Goal: Information Seeking & Learning: Learn about a topic

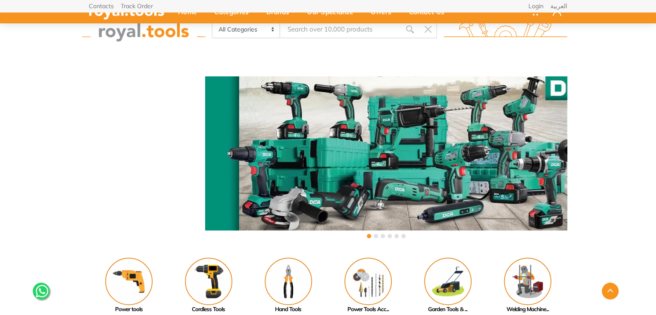
scroll to position [275, 0]
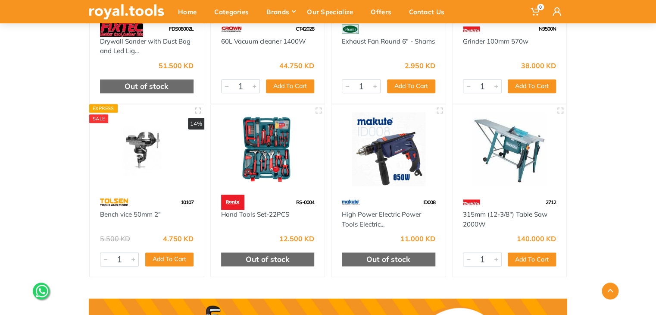
scroll to position [431, 0]
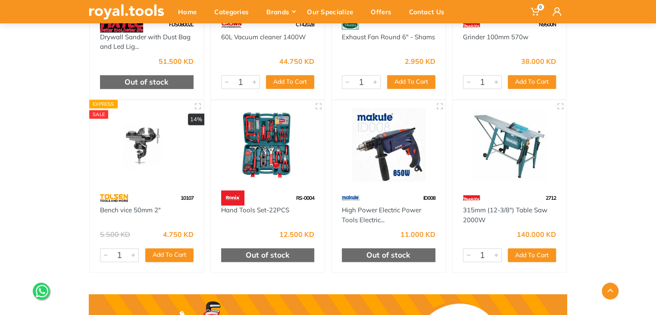
click at [403, 120] on img at bounding box center [388, 145] width 99 height 74
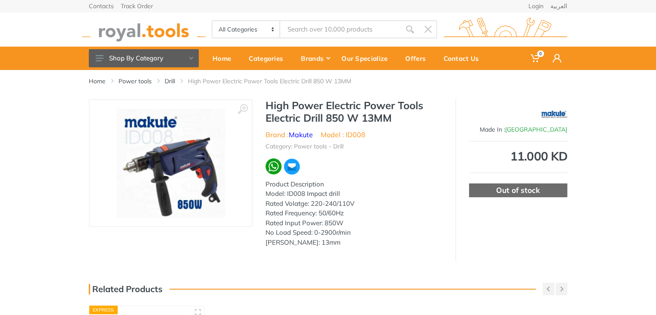
click at [552, 110] on img at bounding box center [554, 114] width 26 height 22
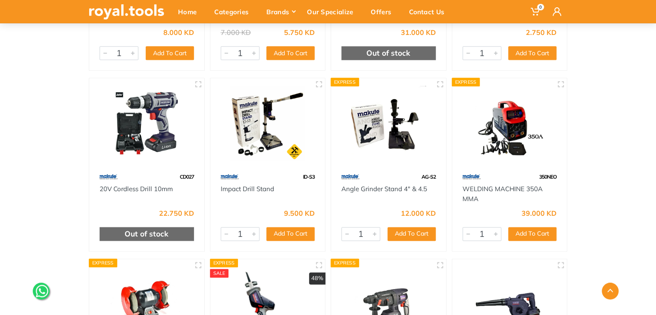
scroll to position [494, 0]
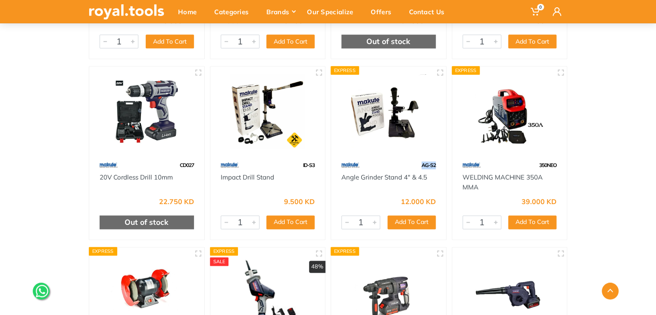
drag, startPoint x: 437, startPoint y: 166, endPoint x: 416, endPoint y: 165, distance: 21.1
click at [416, 165] on div "AG-S2" at bounding box center [388, 164] width 115 height 15
copy span "AG-S2"
drag, startPoint x: 435, startPoint y: 178, endPoint x: 341, endPoint y: 181, distance: 93.6
click at [341, 181] on div "Angle Grinder Stand 4" & 4.5" at bounding box center [388, 181] width 94 height 19
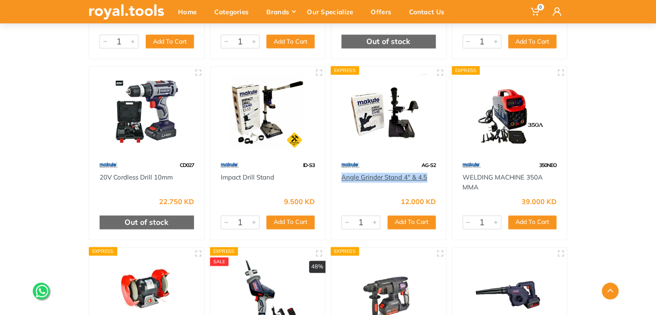
copy link "Angle Grinder Stand 4" & 4.5"
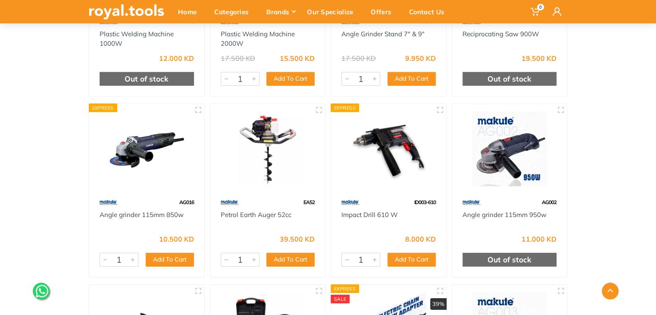
scroll to position [1181, 0]
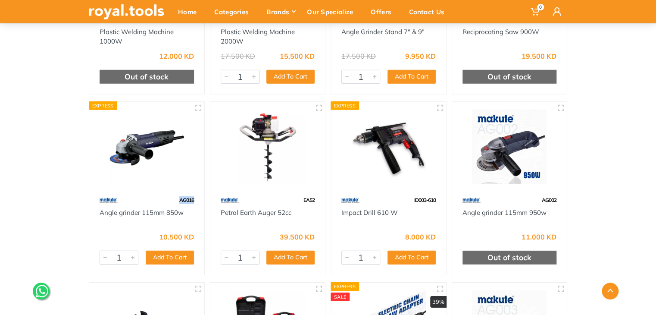
drag, startPoint x: 195, startPoint y: 199, endPoint x: 178, endPoint y: 196, distance: 18.0
click at [178, 196] on div "AG016" at bounding box center [146, 200] width 115 height 15
copy span "AG016"
drag, startPoint x: 431, startPoint y: 197, endPoint x: 408, endPoint y: 194, distance: 23.4
click at [408, 194] on div "ID003-610" at bounding box center [388, 200] width 115 height 15
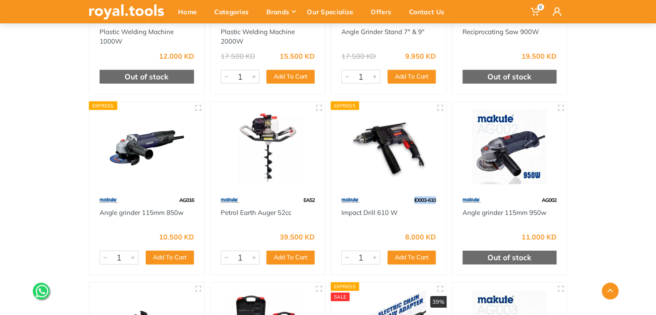
copy span "ID003-610"
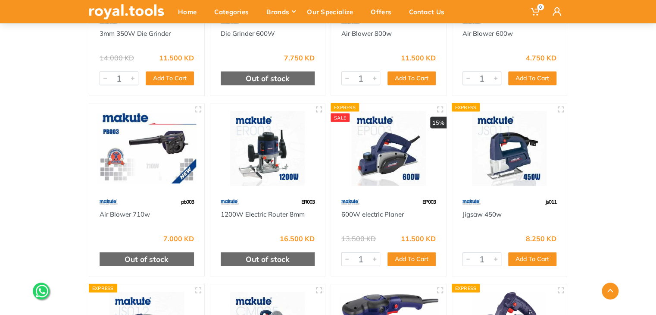
scroll to position [2451, 0]
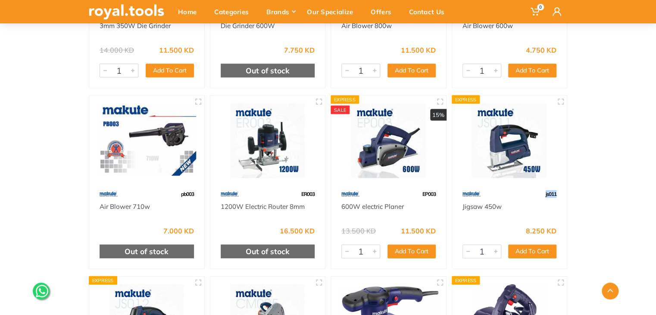
drag, startPoint x: 553, startPoint y: 191, endPoint x: 538, endPoint y: 191, distance: 14.2
click at [538, 191] on div "js011" at bounding box center [509, 193] width 115 height 15
copy span "js011"
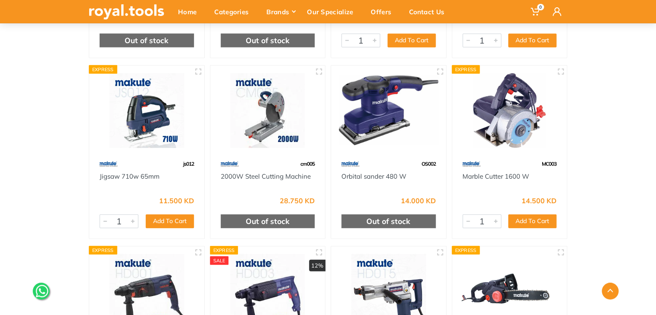
scroll to position [2650, 0]
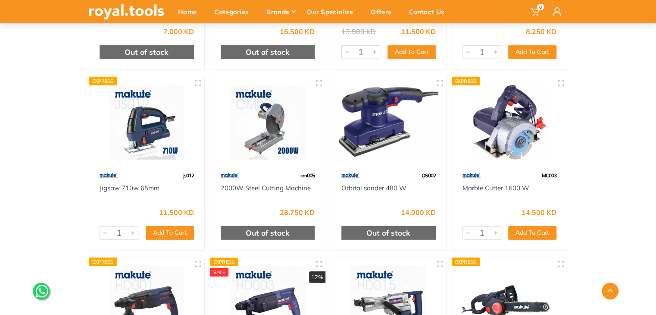
drag, startPoint x: 556, startPoint y: 174, endPoint x: 536, endPoint y: 172, distance: 20.7
click at [536, 172] on div "MC003" at bounding box center [509, 175] width 115 height 15
copy span "MC003"
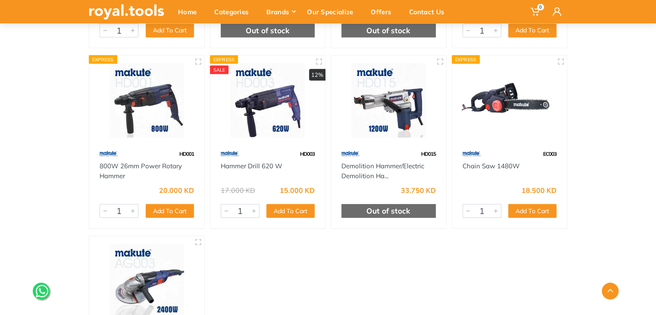
scroll to position [2841, 0]
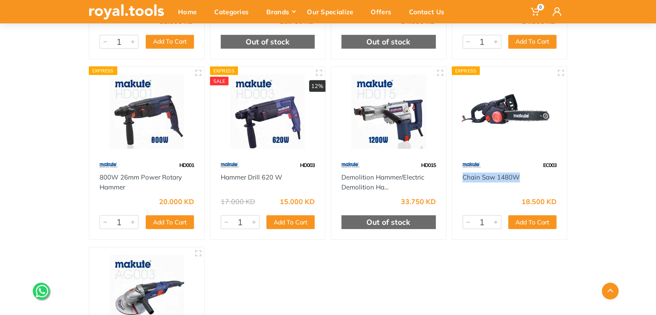
drag, startPoint x: 525, startPoint y: 177, endPoint x: 459, endPoint y: 177, distance: 65.1
click at [459, 177] on div "Chain Saw 1480W" at bounding box center [509, 181] width 115 height 19
copy link "Chain Saw 1480W"
drag, startPoint x: 197, startPoint y: 166, endPoint x: 174, endPoint y: 167, distance: 22.8
click at [174, 167] on div "HD001" at bounding box center [146, 164] width 115 height 15
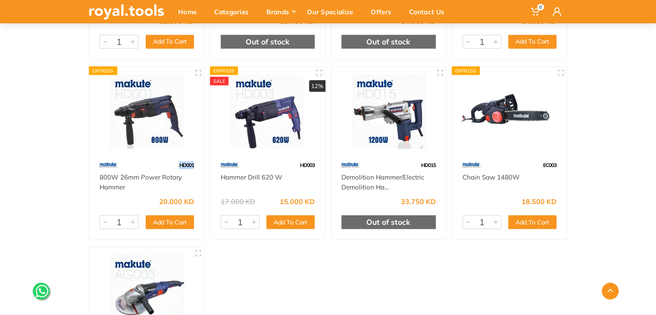
copy span "HD001"
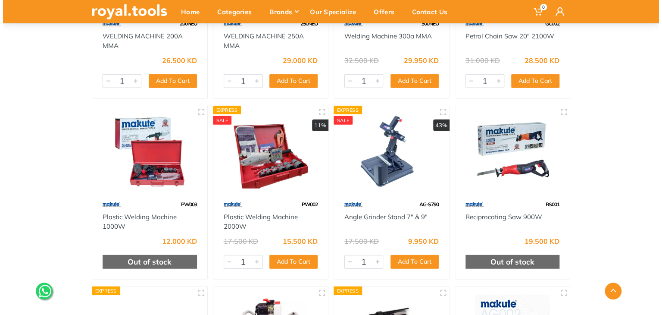
scroll to position [0, 0]
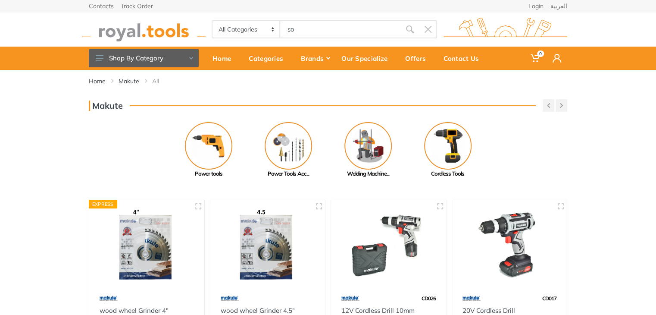
type input "so"
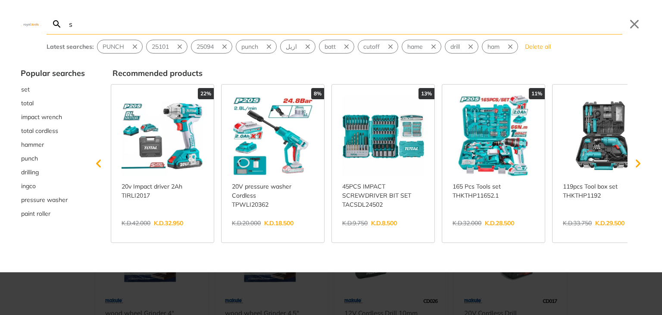
type input "so"
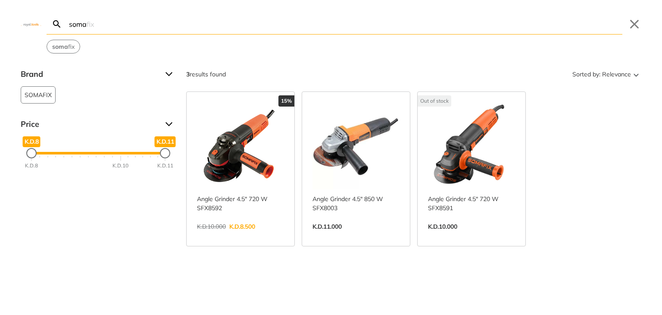
type input "soma"
click at [254, 235] on link "View more →" at bounding box center [240, 235] width 87 height 0
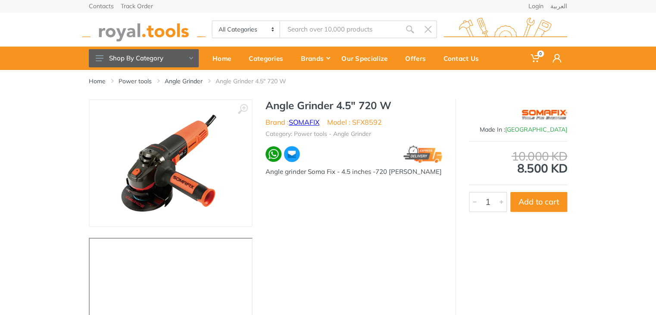
click at [295, 122] on link "SOMAFIX" at bounding box center [304, 122] width 31 height 9
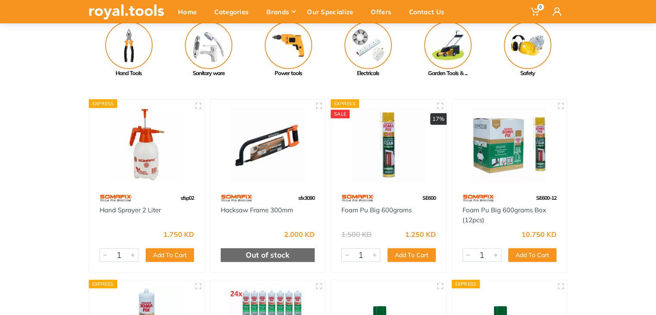
scroll to position [98, 0]
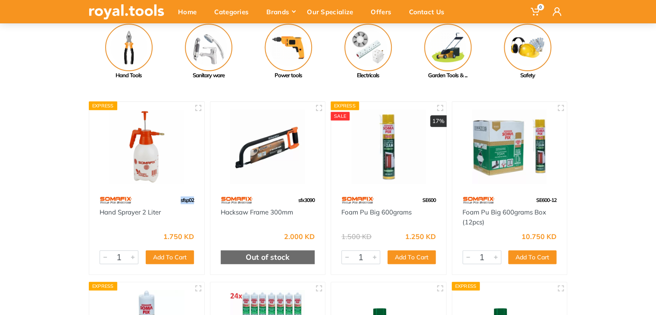
drag, startPoint x: 197, startPoint y: 200, endPoint x: 177, endPoint y: 199, distance: 19.8
click at [177, 199] on div "sfsp02" at bounding box center [146, 199] width 115 height 15
copy span "sfsp02"
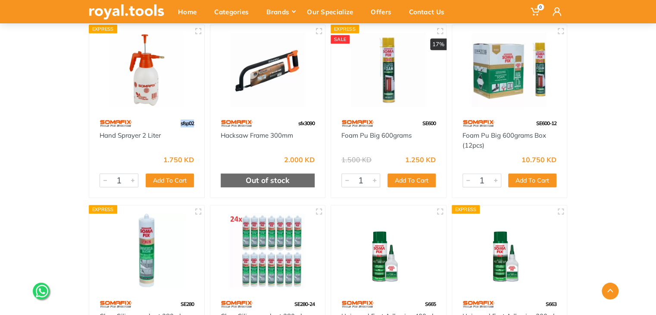
scroll to position [179, 0]
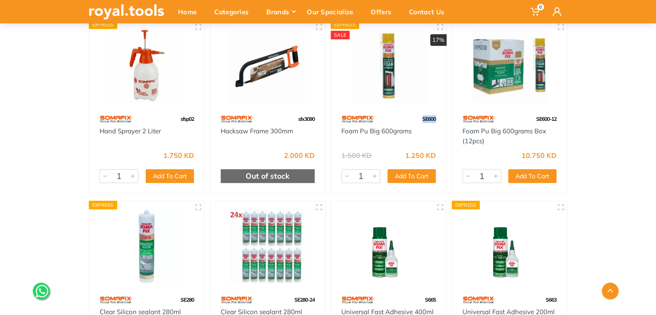
drag, startPoint x: 440, startPoint y: 116, endPoint x: 418, endPoint y: 122, distance: 22.6
click at [418, 122] on div "SE600" at bounding box center [388, 118] width 115 height 15
copy span "SE600"
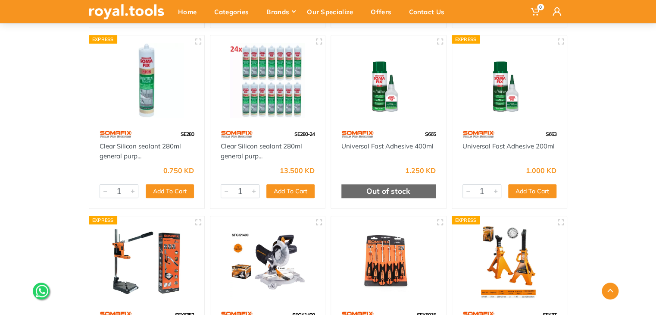
scroll to position [350, 0]
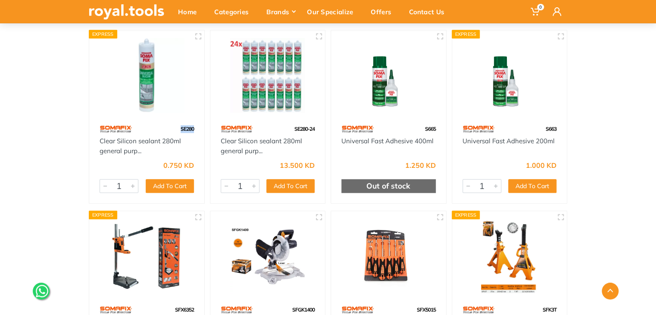
drag, startPoint x: 196, startPoint y: 128, endPoint x: 166, endPoint y: 131, distance: 30.3
click at [166, 131] on div "SE280" at bounding box center [146, 128] width 115 height 15
copy span "SE280"
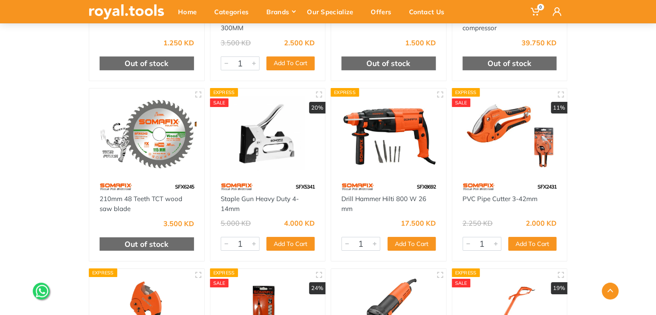
scroll to position [1381, 0]
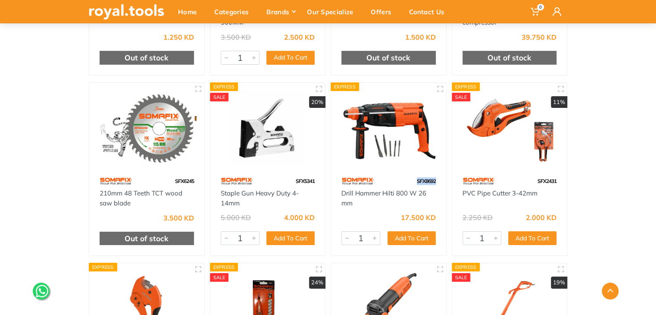
drag, startPoint x: 444, startPoint y: 183, endPoint x: 403, endPoint y: 180, distance: 41.1
click at [403, 180] on div "SFX8692" at bounding box center [388, 180] width 115 height 15
copy span "SFX8692"
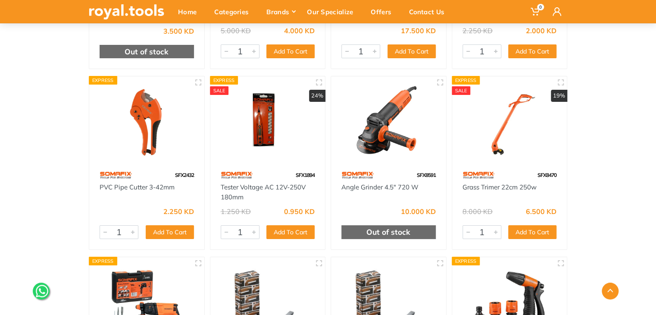
scroll to position [1565, 0]
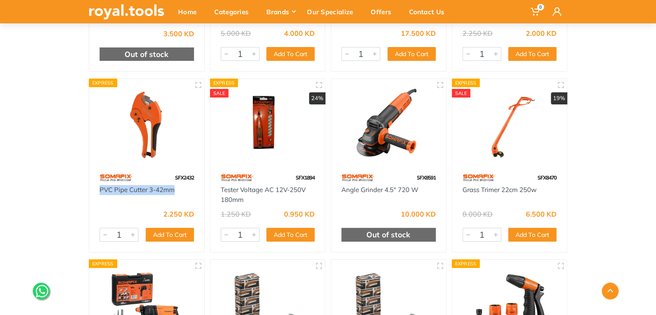
drag, startPoint x: 175, startPoint y: 190, endPoint x: 84, endPoint y: 188, distance: 90.5
copy link "PVC Pipe Cutter 3-42mm"
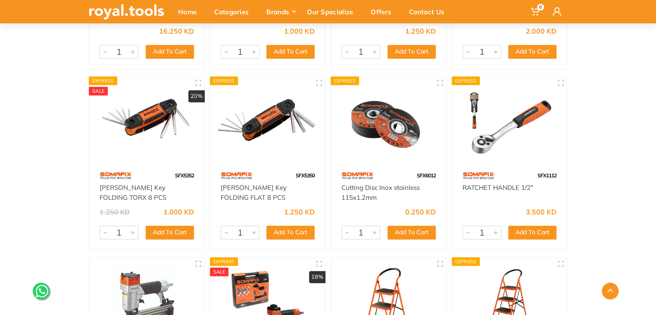
scroll to position [1932, 0]
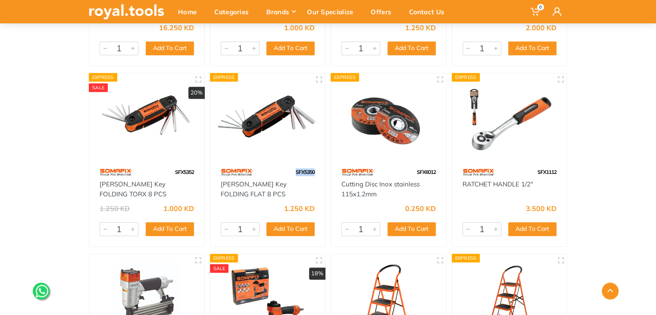
drag, startPoint x: 322, startPoint y: 175, endPoint x: 282, endPoint y: 169, distance: 40.0
click at [282, 169] on div "SFX5350" at bounding box center [267, 171] width 115 height 15
copy span "SFX5350"
drag, startPoint x: 559, startPoint y: 173, endPoint x: 526, endPoint y: 168, distance: 34.0
click at [526, 168] on div "SFX1112" at bounding box center [509, 171] width 115 height 15
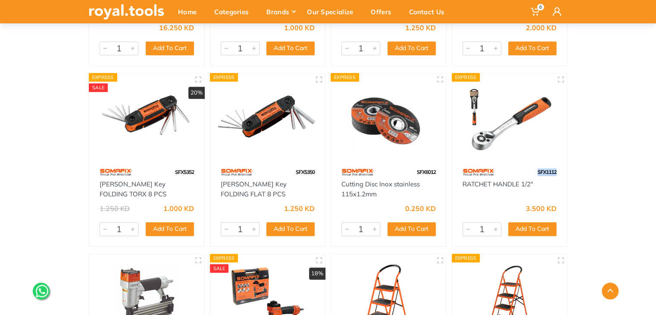
copy span "SFX1112"
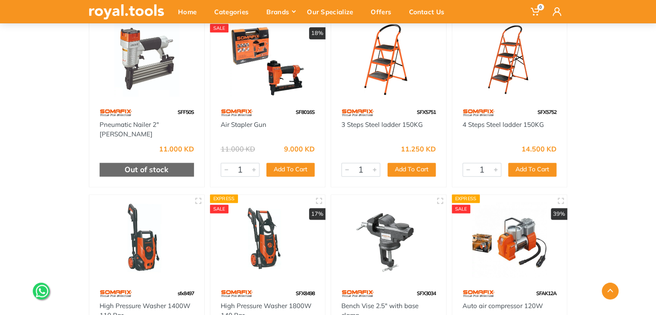
scroll to position [2175, 0]
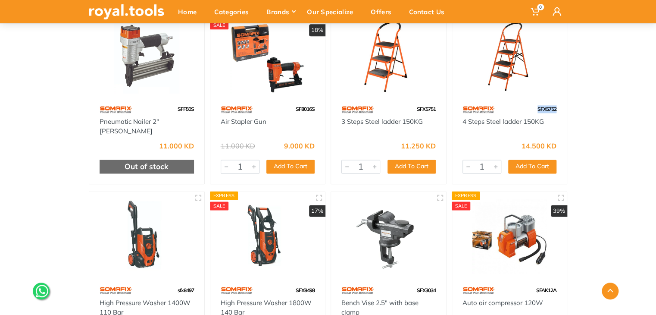
drag, startPoint x: 560, startPoint y: 107, endPoint x: 536, endPoint y: 106, distance: 23.7
click at [536, 106] on div "SFX5752" at bounding box center [509, 109] width 115 height 15
copy span "SFX5752"
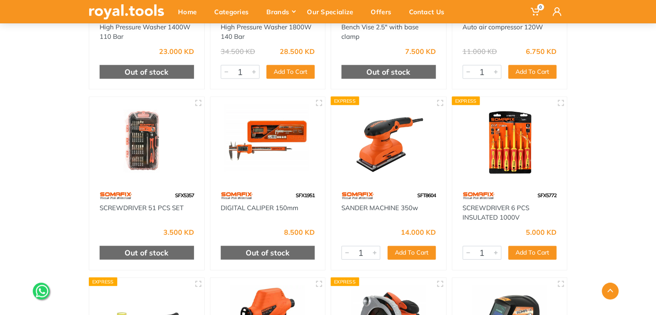
scroll to position [2455, 0]
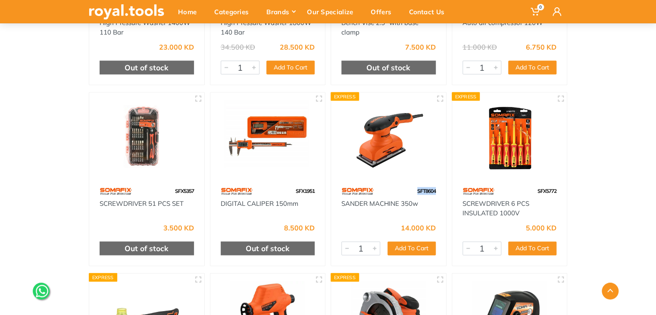
drag, startPoint x: 440, startPoint y: 188, endPoint x: 413, endPoint y: 190, distance: 26.4
click at [413, 190] on div "SFT8604" at bounding box center [388, 190] width 115 height 15
copy span "SFT8604"
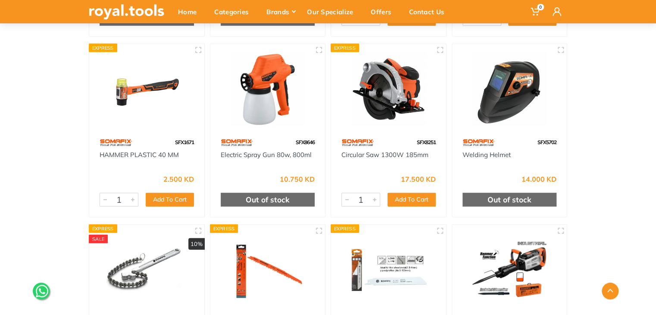
scroll to position [2667, 0]
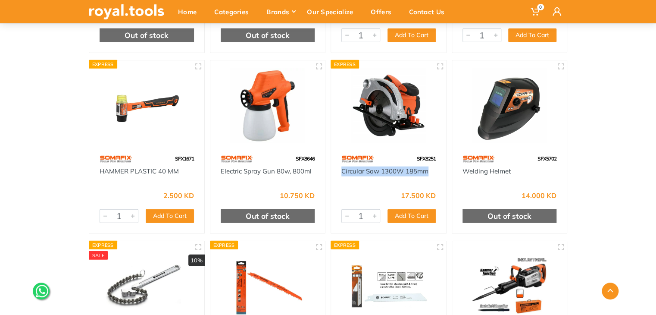
drag, startPoint x: 434, startPoint y: 168, endPoint x: 340, endPoint y: 167, distance: 94.0
click at [340, 167] on div "Circular Saw 1300W 185mm" at bounding box center [388, 175] width 115 height 19
copy link "Circular Saw 1300W 185mm"
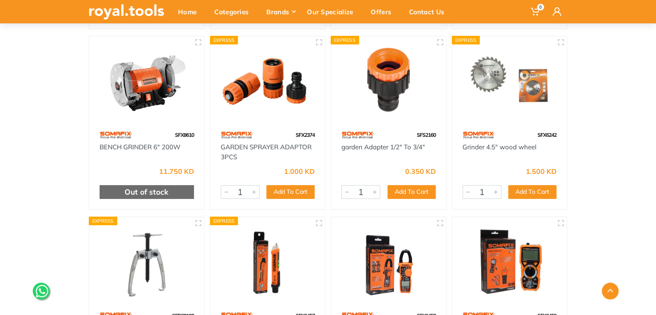
scroll to position [3228, 0]
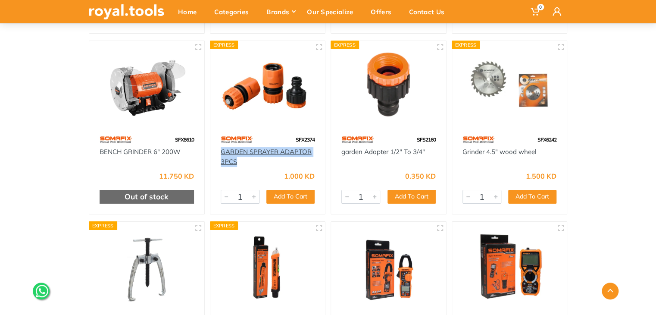
drag, startPoint x: 259, startPoint y: 160, endPoint x: 221, endPoint y: 152, distance: 38.4
click at [221, 152] on div "GARDEN SPRAYER ADAPTOR 3PCS" at bounding box center [268, 156] width 94 height 19
drag, startPoint x: 435, startPoint y: 137, endPoint x: 412, endPoint y: 136, distance: 22.9
click at [412, 136] on div "SFS2160" at bounding box center [388, 139] width 115 height 15
drag, startPoint x: 429, startPoint y: 153, endPoint x: 337, endPoint y: 160, distance: 92.5
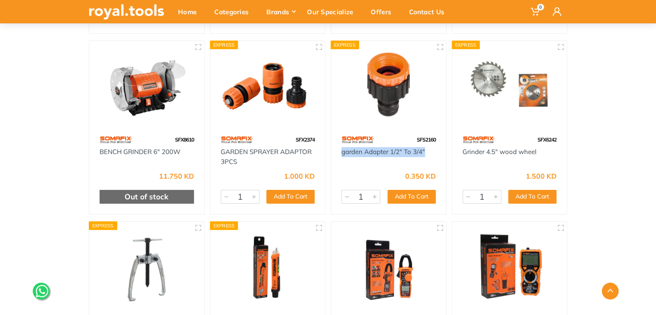
click at [337, 160] on div "garden Adapter 1/2" To 3/4"" at bounding box center [388, 156] width 115 height 19
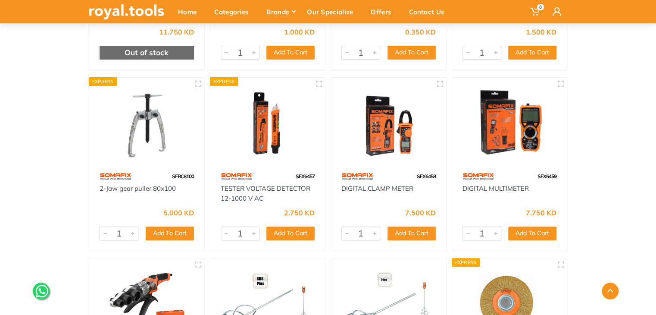
scroll to position [3361, 0]
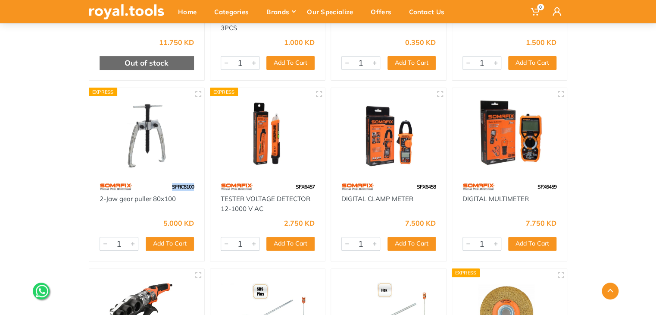
drag, startPoint x: 193, startPoint y: 184, endPoint x: 172, endPoint y: 186, distance: 20.3
click at [172, 186] on span "SFRC8100" at bounding box center [183, 186] width 22 height 6
drag, startPoint x: 317, startPoint y: 185, endPoint x: 292, endPoint y: 181, distance: 25.7
click at [292, 181] on div "SFX6457" at bounding box center [267, 186] width 115 height 15
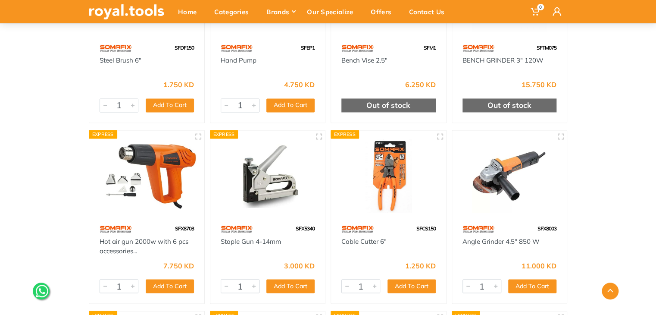
scroll to position [3887, 0]
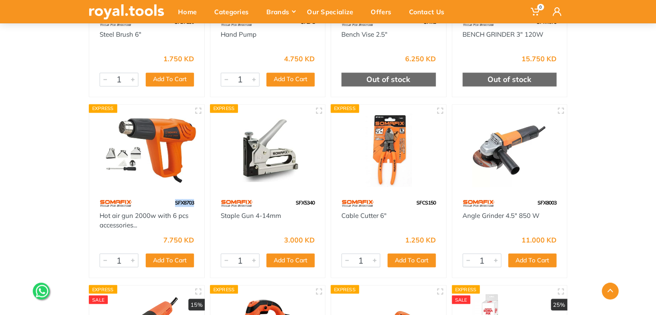
drag, startPoint x: 198, startPoint y: 204, endPoint x: 167, endPoint y: 198, distance: 31.7
click at [167, 198] on div "SFX8703" at bounding box center [146, 202] width 115 height 15
drag, startPoint x: 312, startPoint y: 203, endPoint x: 282, endPoint y: 200, distance: 29.8
click at [282, 200] on div "SFX5340" at bounding box center [267, 202] width 115 height 15
drag, startPoint x: 437, startPoint y: 200, endPoint x: 398, endPoint y: 203, distance: 38.8
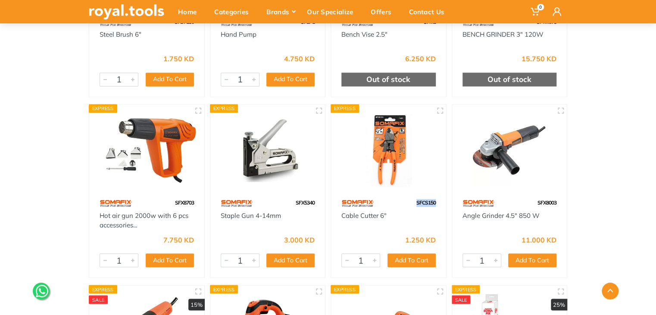
click at [398, 203] on div "SFCS150" at bounding box center [388, 202] width 115 height 15
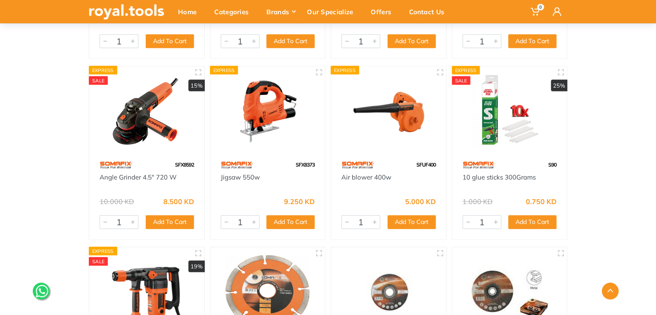
scroll to position [4099, 0]
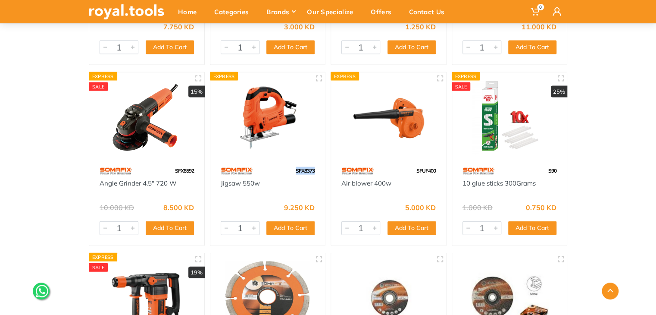
drag, startPoint x: 313, startPoint y: 167, endPoint x: 281, endPoint y: 166, distance: 32.3
click at [281, 166] on div "SFX8373" at bounding box center [267, 170] width 115 height 15
drag, startPoint x: 436, startPoint y: 169, endPoint x: 411, endPoint y: 168, distance: 25.0
click at [411, 168] on div "SFUF400" at bounding box center [388, 170] width 115 height 15
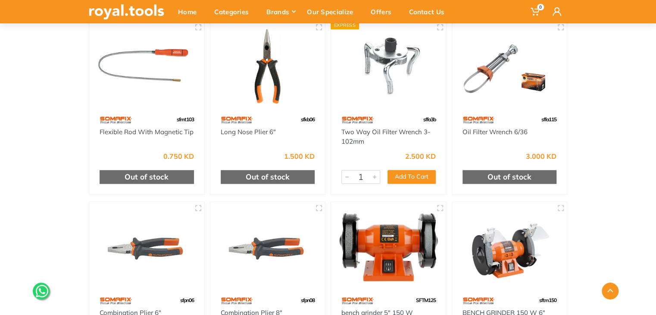
scroll to position [5220, 0]
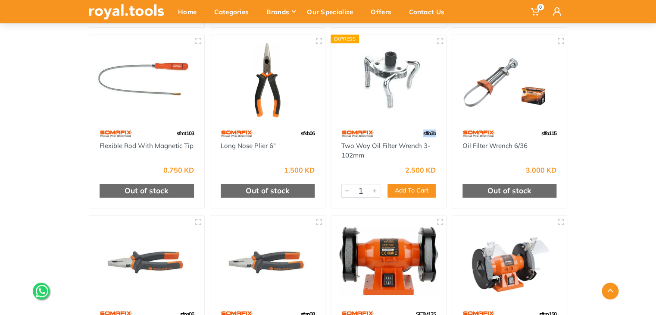
drag, startPoint x: 437, startPoint y: 128, endPoint x: 411, endPoint y: 128, distance: 26.3
click at [411, 128] on div "sffa3b" at bounding box center [388, 133] width 115 height 15
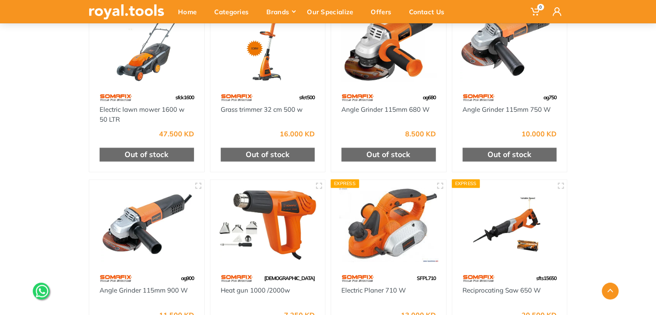
scroll to position [7093, 0]
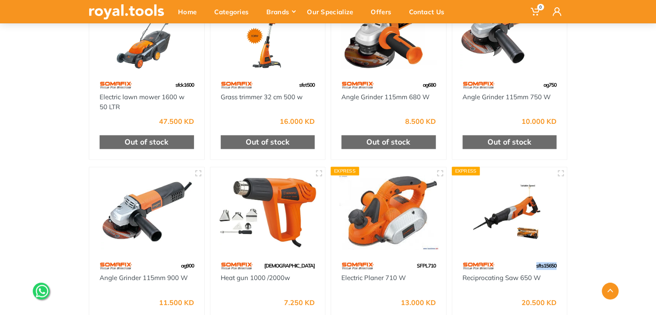
drag, startPoint x: 560, startPoint y: 246, endPoint x: 525, endPoint y: 246, distance: 35.8
click at [525, 258] on div "sfts15650" at bounding box center [509, 265] width 115 height 15
drag, startPoint x: 436, startPoint y: 244, endPoint x: 403, endPoint y: 245, distance: 32.4
click at [403, 258] on div "SFPL710" at bounding box center [388, 265] width 115 height 15
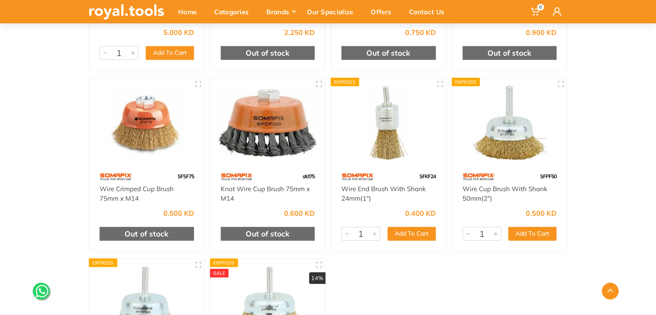
scroll to position [7787, 0]
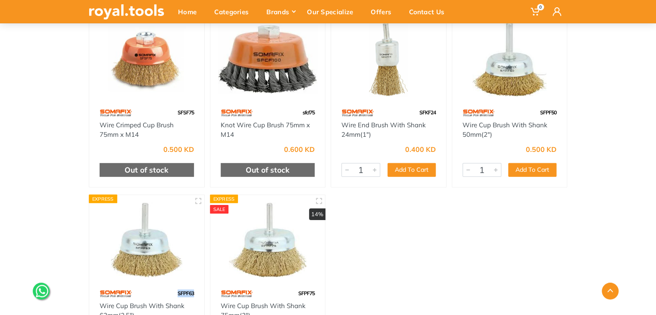
drag, startPoint x: 200, startPoint y: 269, endPoint x: 172, endPoint y: 270, distance: 28.5
click at [172, 286] on div "SFPF63" at bounding box center [146, 293] width 115 height 15
click at [194, 11] on div "Home" at bounding box center [190, 12] width 36 height 18
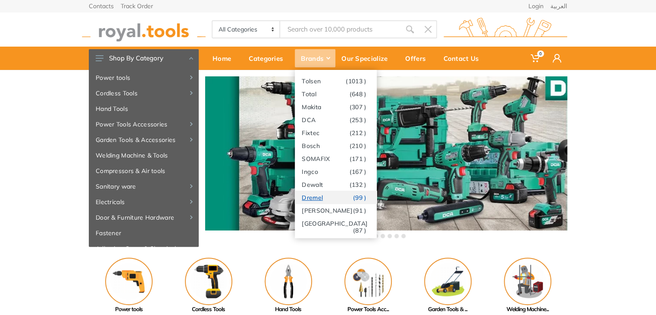
click at [324, 199] on link "Dremel (99 )" at bounding box center [336, 196] width 82 height 13
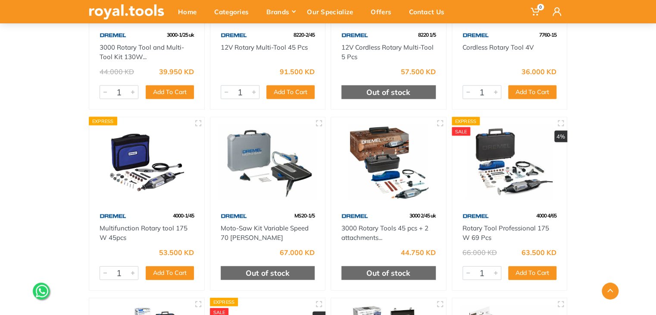
scroll to position [826, 0]
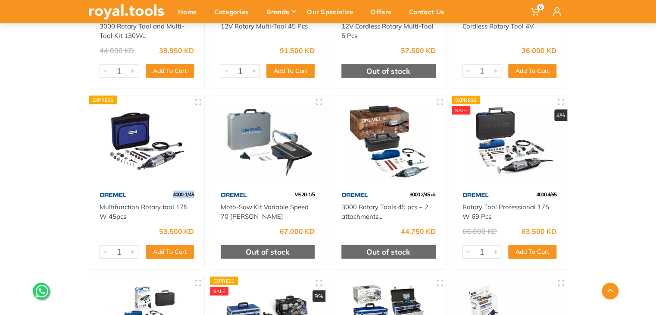
drag, startPoint x: 194, startPoint y: 197, endPoint x: 162, endPoint y: 196, distance: 32.3
click at [162, 196] on div "4000-1/45" at bounding box center [146, 194] width 115 height 15
copy span "4000-1/45"
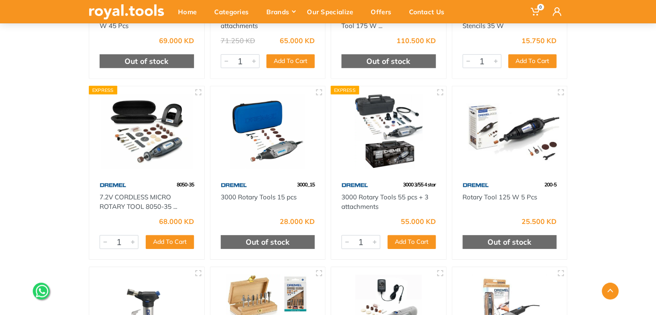
scroll to position [1213, 0]
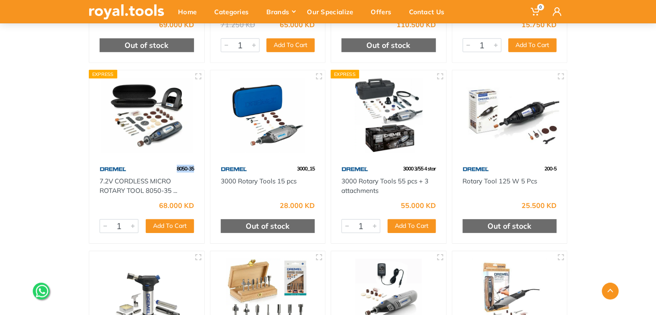
drag, startPoint x: 197, startPoint y: 168, endPoint x: 160, endPoint y: 166, distance: 36.7
click at [160, 166] on div "8050-35" at bounding box center [146, 168] width 115 height 15
copy span "8050-35"
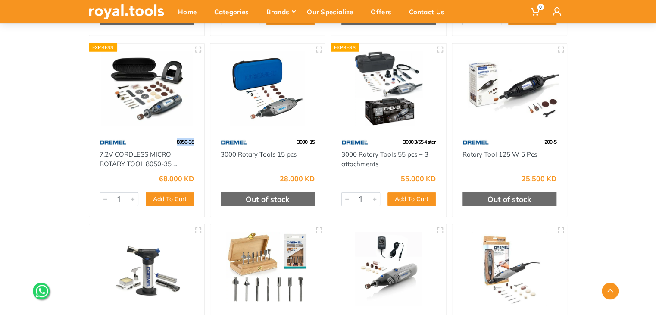
scroll to position [1242, 0]
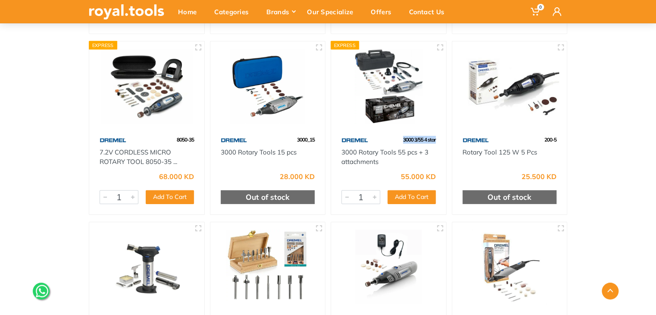
drag, startPoint x: 439, startPoint y: 142, endPoint x: 391, endPoint y: 133, distance: 48.6
click at [391, 133] on div "3000 3/55 4 star" at bounding box center [388, 139] width 115 height 15
copy span "3000 3/55 4 star"
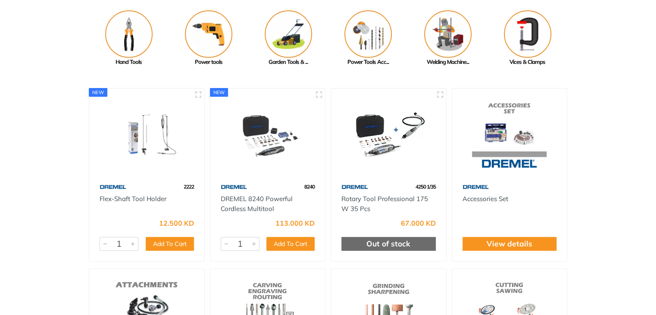
scroll to position [0, 0]
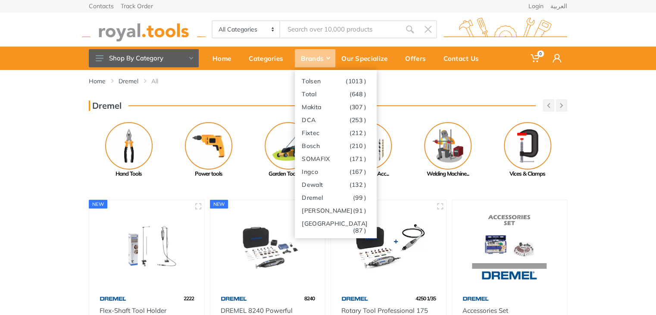
click at [316, 56] on div "Brands" at bounding box center [315, 58] width 41 height 18
click at [333, 187] on link "Dewalt (132 )" at bounding box center [336, 184] width 82 height 13
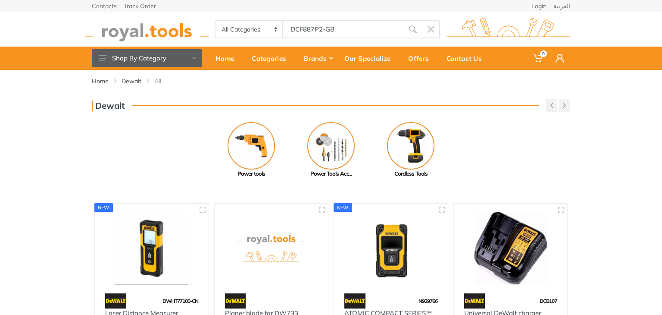
type input "DCF887P2-GB"
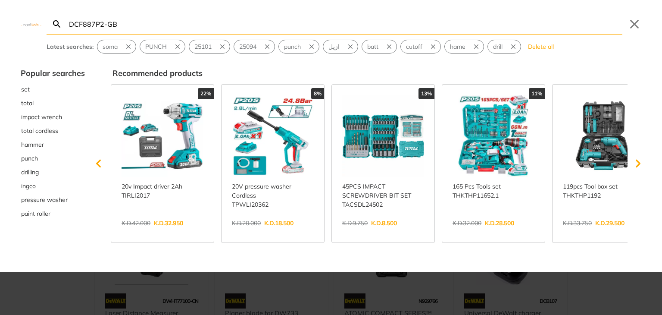
type input "DCF887P2-GB"
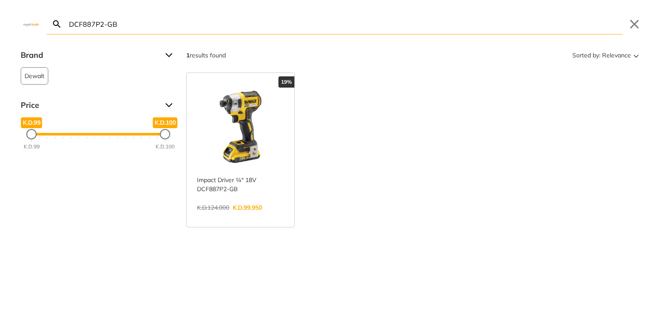
click at [251, 216] on link "View more →" at bounding box center [240, 216] width 87 height 0
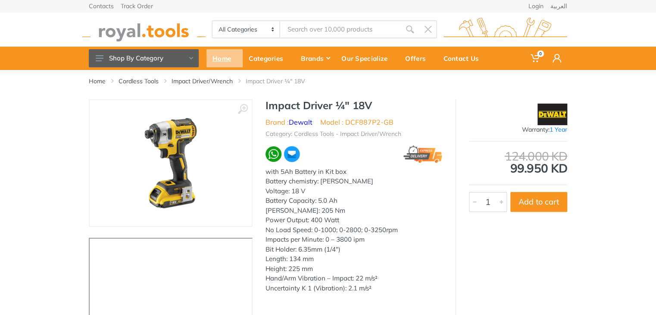
click at [224, 59] on div "Home" at bounding box center [224, 58] width 36 height 18
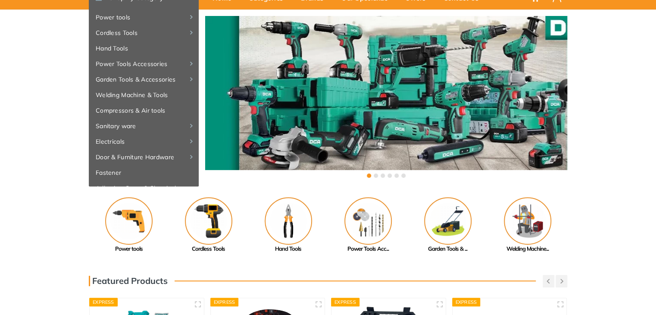
scroll to position [26, 0]
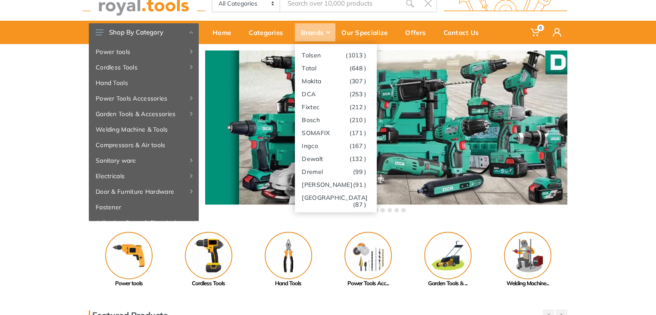
click at [319, 31] on div "Brands" at bounding box center [315, 32] width 41 height 18
click at [334, 194] on link "Milwaukee (87 )" at bounding box center [336, 196] width 82 height 13
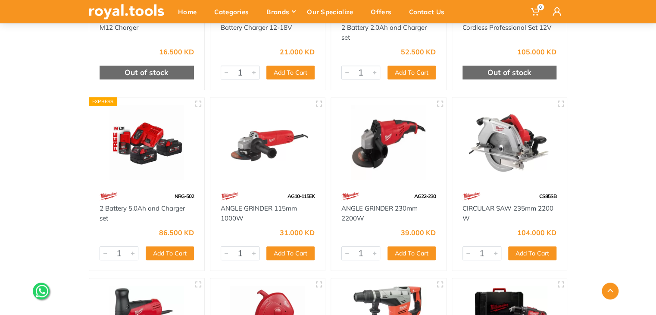
scroll to position [284, 0]
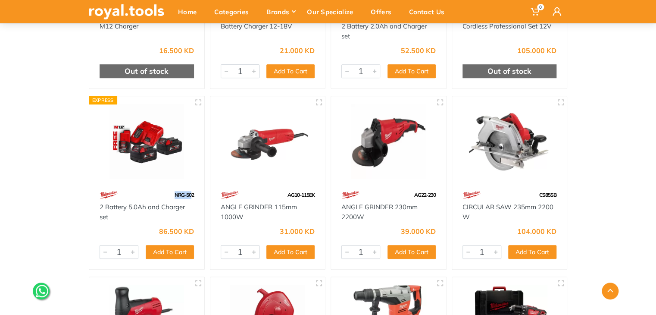
drag, startPoint x: 188, startPoint y: 197, endPoint x: 167, endPoint y: 197, distance: 20.7
click at [167, 197] on div "NRG-502" at bounding box center [146, 194] width 115 height 15
drag, startPoint x: 188, startPoint y: 194, endPoint x: 169, endPoint y: 193, distance: 19.4
click at [169, 193] on div "NRG-502" at bounding box center [146, 194] width 115 height 15
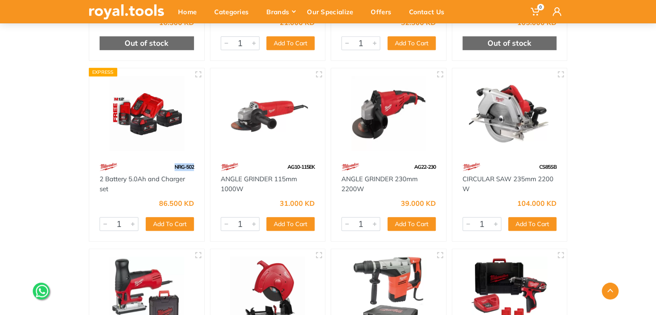
scroll to position [0, 0]
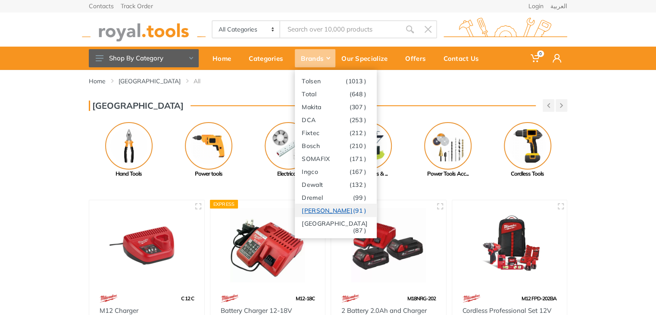
click at [326, 213] on link "Stanley (91 )" at bounding box center [336, 209] width 82 height 13
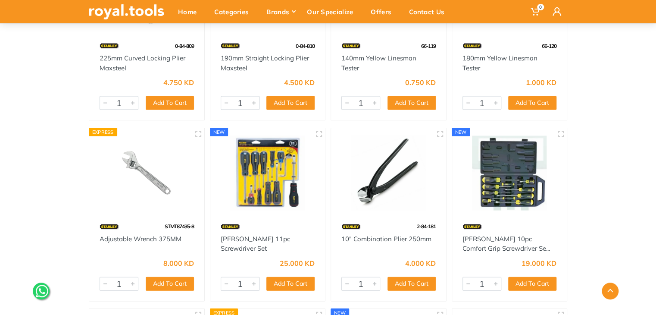
scroll to position [801, 0]
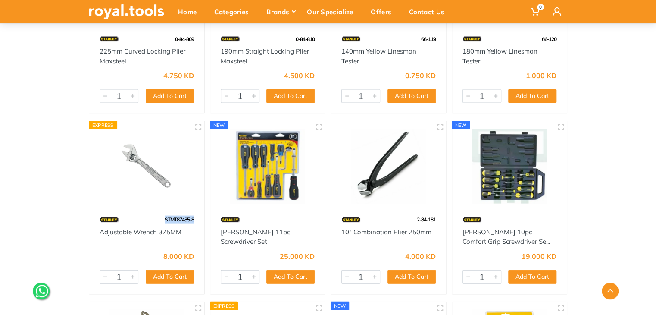
drag, startPoint x: 197, startPoint y: 221, endPoint x: 153, endPoint y: 220, distance: 43.5
click at [153, 220] on div "STMT87435-8" at bounding box center [146, 219] width 115 height 15
copy span "STMT87435-8"
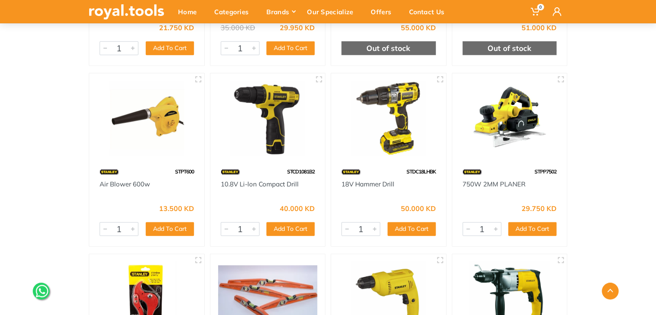
scroll to position [4290, 0]
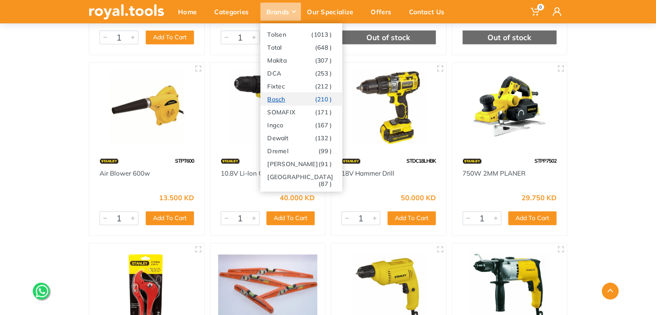
click at [281, 100] on link "Bosch (210 )" at bounding box center [301, 98] width 82 height 13
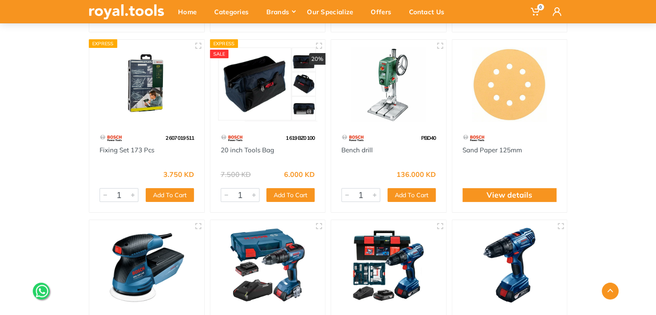
scroll to position [1616, 0]
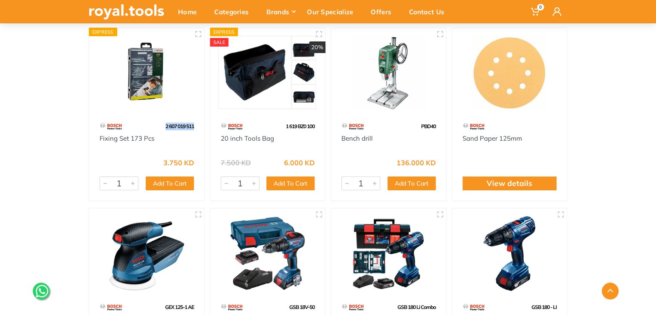
drag, startPoint x: 196, startPoint y: 125, endPoint x: 156, endPoint y: 123, distance: 40.1
click at [156, 123] on div "2 607 019 511" at bounding box center [146, 126] width 115 height 15
copy span "2 607 019 511"
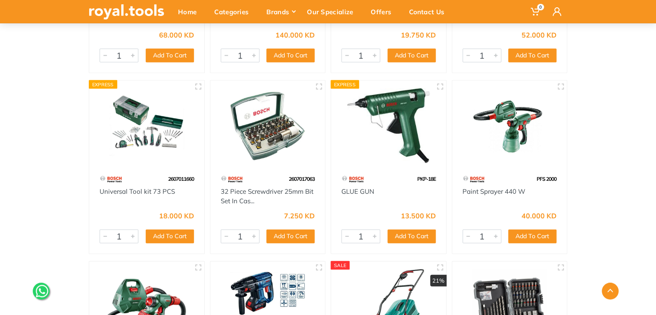
scroll to position [2450, 0]
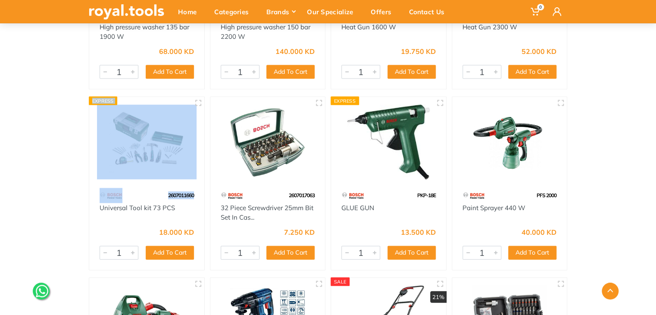
drag, startPoint x: 199, startPoint y: 192, endPoint x: 153, endPoint y: 182, distance: 47.3
click at [153, 182] on div "Express 2607011660 Universal Tool kit 73 PCS 18.000 KD 4355 1 Add To Cart Add" at bounding box center [147, 183] width 116 height 174
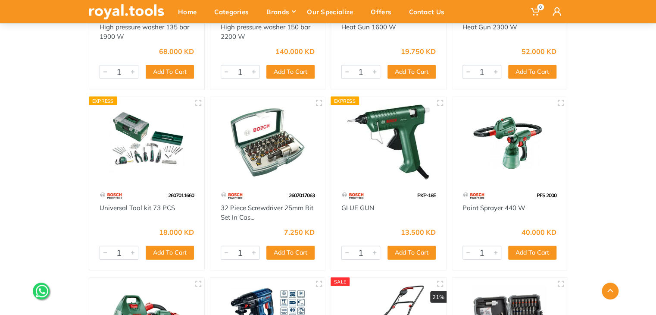
drag, startPoint x: 200, startPoint y: 195, endPoint x: 162, endPoint y: 189, distance: 39.2
click at [162, 189] on div "2607011660" at bounding box center [146, 194] width 115 height 15
copy span "2607011660"
drag, startPoint x: 435, startPoint y: 197, endPoint x: 419, endPoint y: 195, distance: 16.0
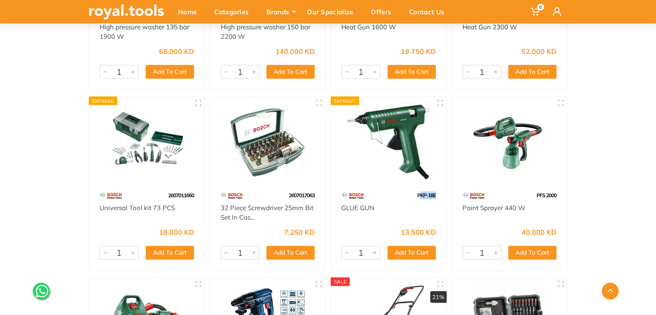
click at [419, 195] on div "PKP-18E" at bounding box center [388, 194] width 115 height 15
drag, startPoint x: 636, startPoint y: 185, endPoint x: 629, endPoint y: 184, distance: 6.5
drag, startPoint x: 440, startPoint y: 197, endPoint x: 416, endPoint y: 195, distance: 24.2
click at [416, 195] on div "PKP-18E" at bounding box center [388, 194] width 115 height 15
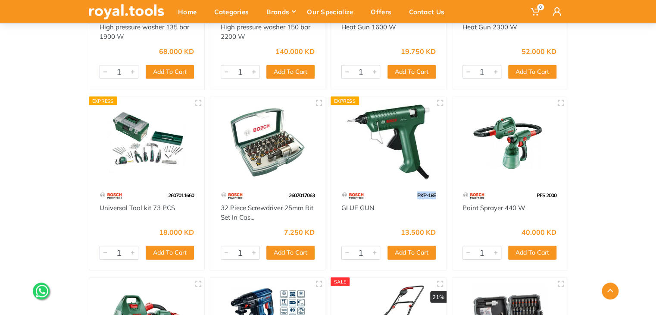
copy span "PKP-18E"
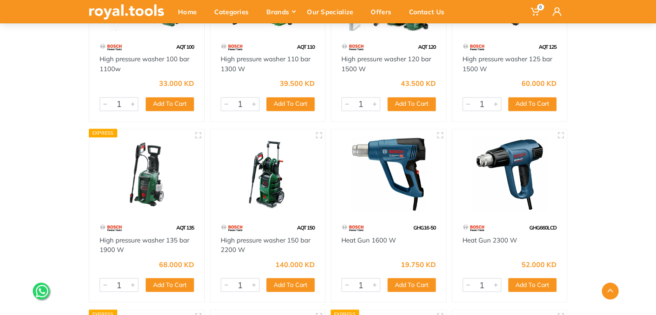
scroll to position [2217, 0]
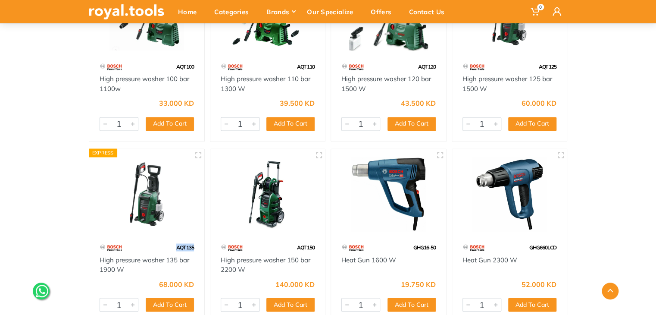
drag, startPoint x: 194, startPoint y: 244, endPoint x: 166, endPoint y: 244, distance: 28.9
click at [166, 244] on div "AQT 135" at bounding box center [146, 247] width 115 height 15
copy span "AQT 135"
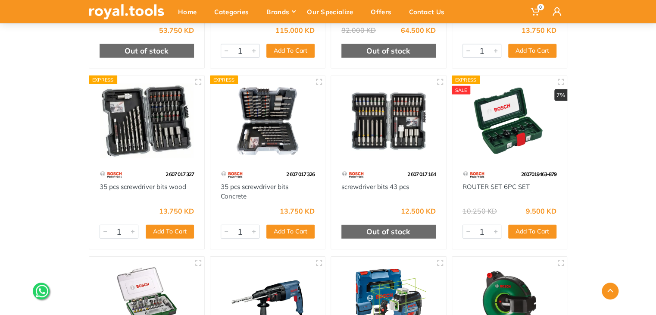
scroll to position [2864, 0]
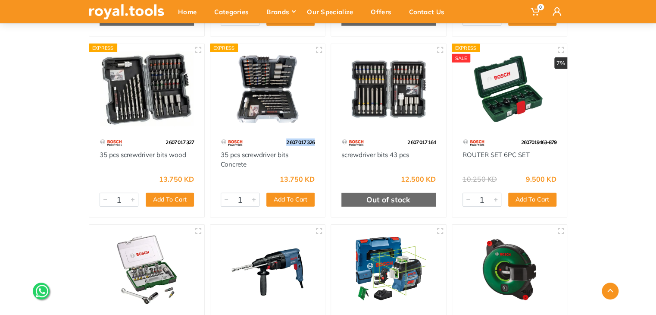
drag, startPoint x: 314, startPoint y: 143, endPoint x: 284, endPoint y: 139, distance: 30.0
click at [284, 139] on div "2 607 017 326" at bounding box center [267, 142] width 115 height 15
drag, startPoint x: 198, startPoint y: 141, endPoint x: 164, endPoint y: 138, distance: 34.5
click at [164, 138] on div "2 607 017 327" at bounding box center [146, 142] width 115 height 15
copy span "2 607 017 327"
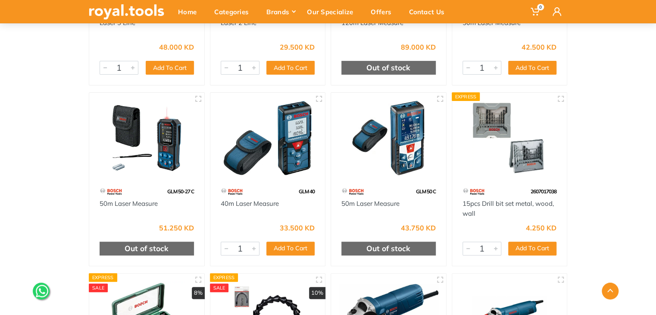
scroll to position [3366, 0]
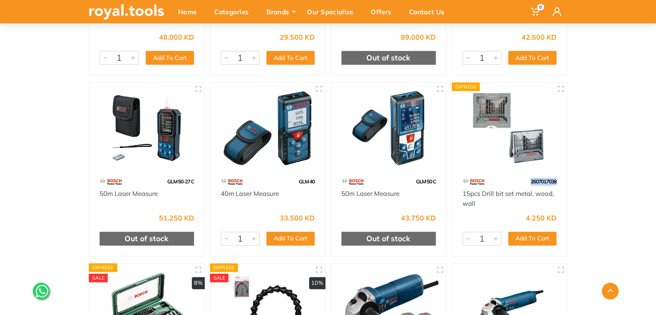
drag, startPoint x: 560, startPoint y: 181, endPoint x: 513, endPoint y: 181, distance: 46.5
click at [513, 181] on div "2607017038" at bounding box center [509, 181] width 115 height 15
drag, startPoint x: 556, startPoint y: 193, endPoint x: 464, endPoint y: 193, distance: 91.8
click at [464, 193] on div "15pcs Drill bit set metal, wood, wall" at bounding box center [509, 198] width 94 height 19
copy link "15pcs Drill bit set metal, wood,"
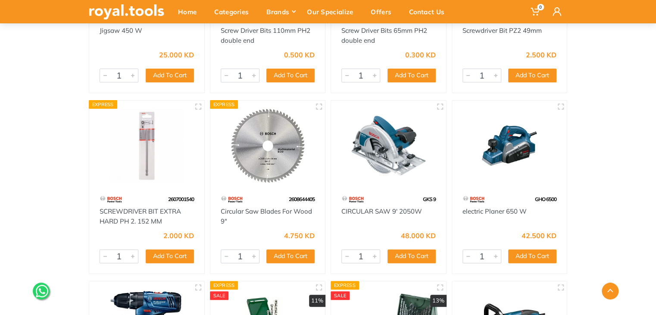
scroll to position [4845, 0]
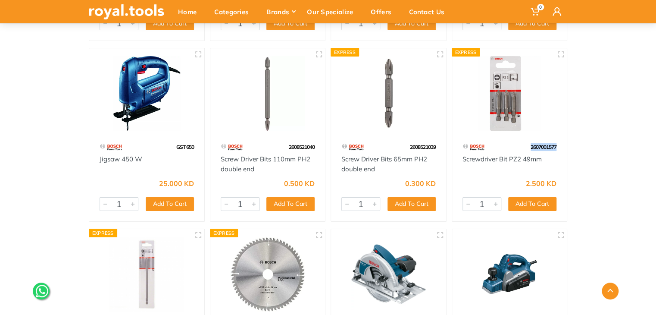
drag, startPoint x: 563, startPoint y: 148, endPoint x: 514, endPoint y: 147, distance: 49.1
click at [514, 147] on div "2607001577" at bounding box center [509, 146] width 115 height 15
copy span "2607001577"
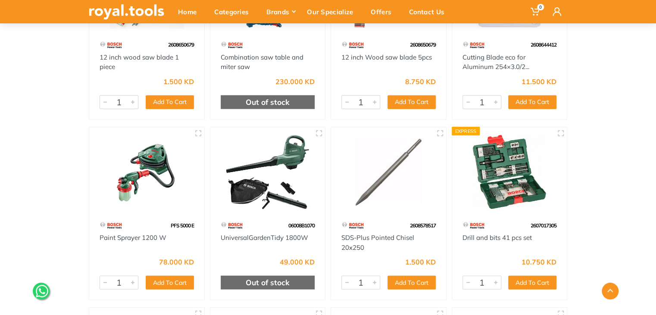
scroll to position [5887, 0]
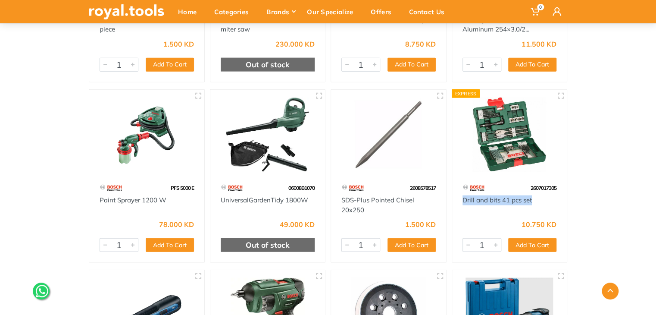
drag, startPoint x: 543, startPoint y: 200, endPoint x: 452, endPoint y: 197, distance: 90.6
click at [452, 197] on div "Drill and bits 41 pcs set" at bounding box center [509, 204] width 115 height 19
copy link "Drill and bits 41 pcs set"
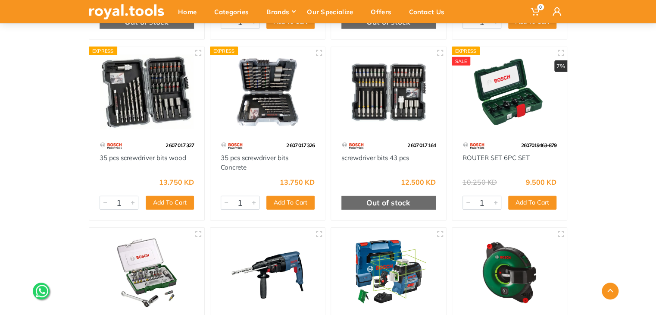
scroll to position [2838, 0]
